Goal: Task Accomplishment & Management: Complete application form

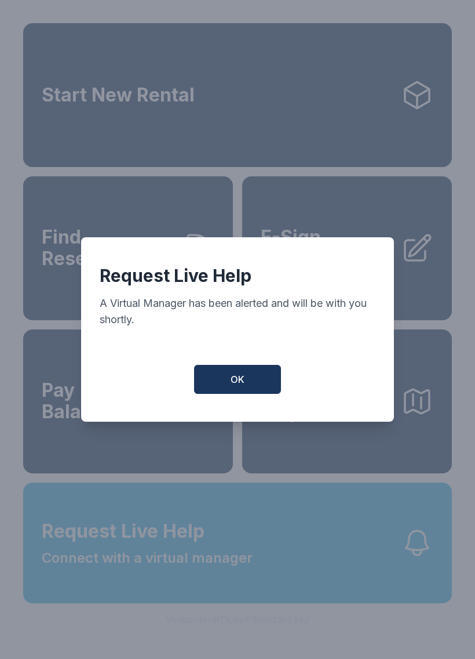
click at [240, 382] on span "OK" at bounding box center [238, 379] width 14 height 14
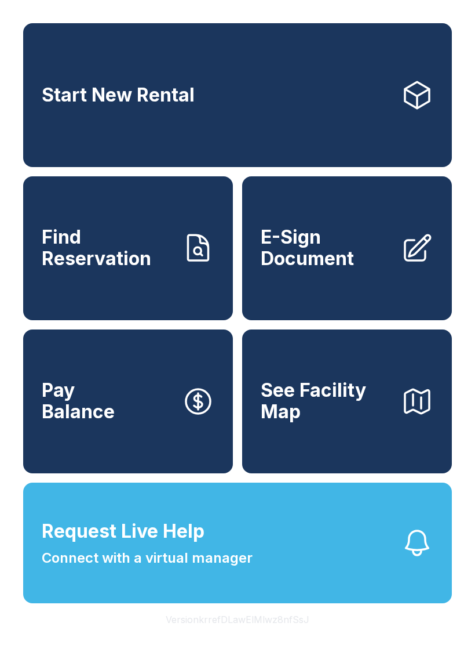
click at [222, 565] on span "Request Live Help Connect with a virtual manager" at bounding box center [147, 542] width 211 height 51
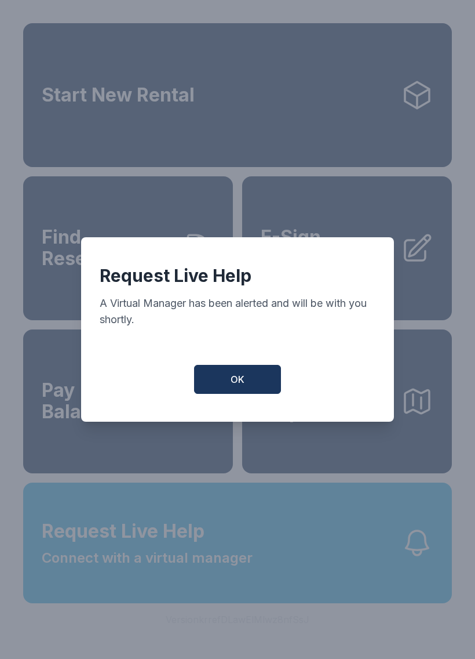
click at [264, 386] on button "OK" at bounding box center [237, 379] width 87 height 29
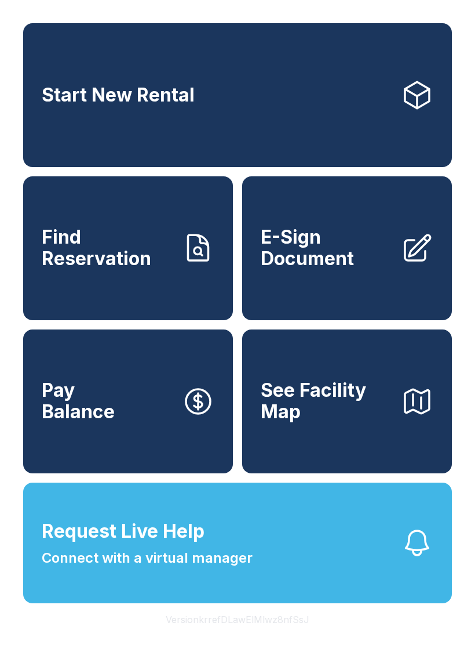
click at [329, 269] on span "E-Sign Document" at bounding box center [326, 248] width 131 height 42
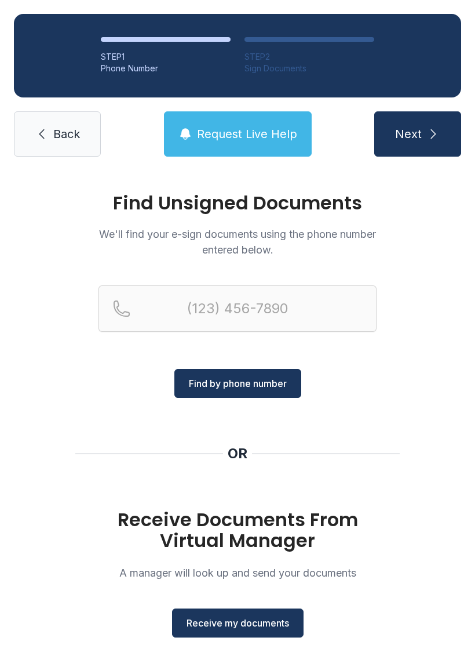
click at [255, 622] on span "Receive my documents" at bounding box center [238, 623] width 103 height 14
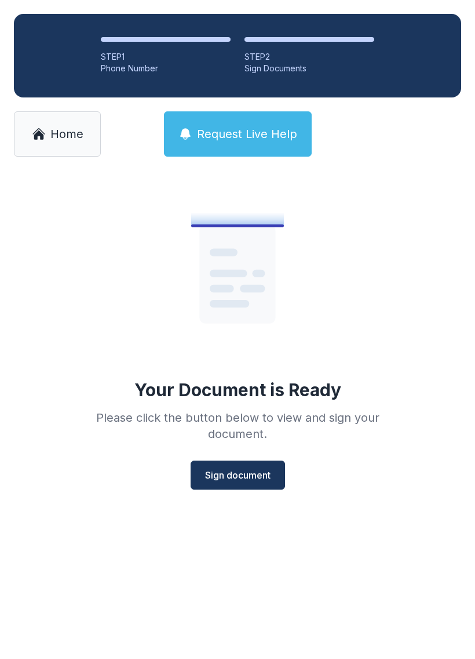
click at [248, 478] on span "Sign document" at bounding box center [238, 475] width 66 height 14
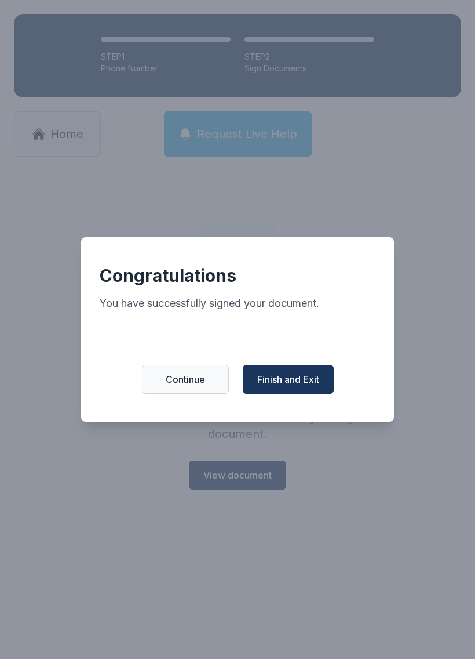
click at [296, 386] on span "Finish and Exit" at bounding box center [288, 379] width 62 height 14
